Goal: Information Seeking & Learning: Learn about a topic

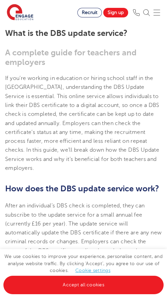
scroll to position [107, 0]
click at [91, 294] on link "Accept all cookies" at bounding box center [83, 284] width 160 height 18
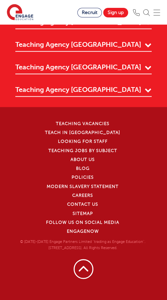
scroll to position [2652, 0]
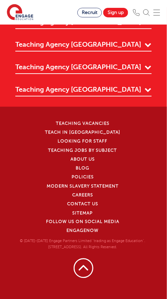
scroll to position [2684, 0]
